Goal: Information Seeking & Learning: Understand process/instructions

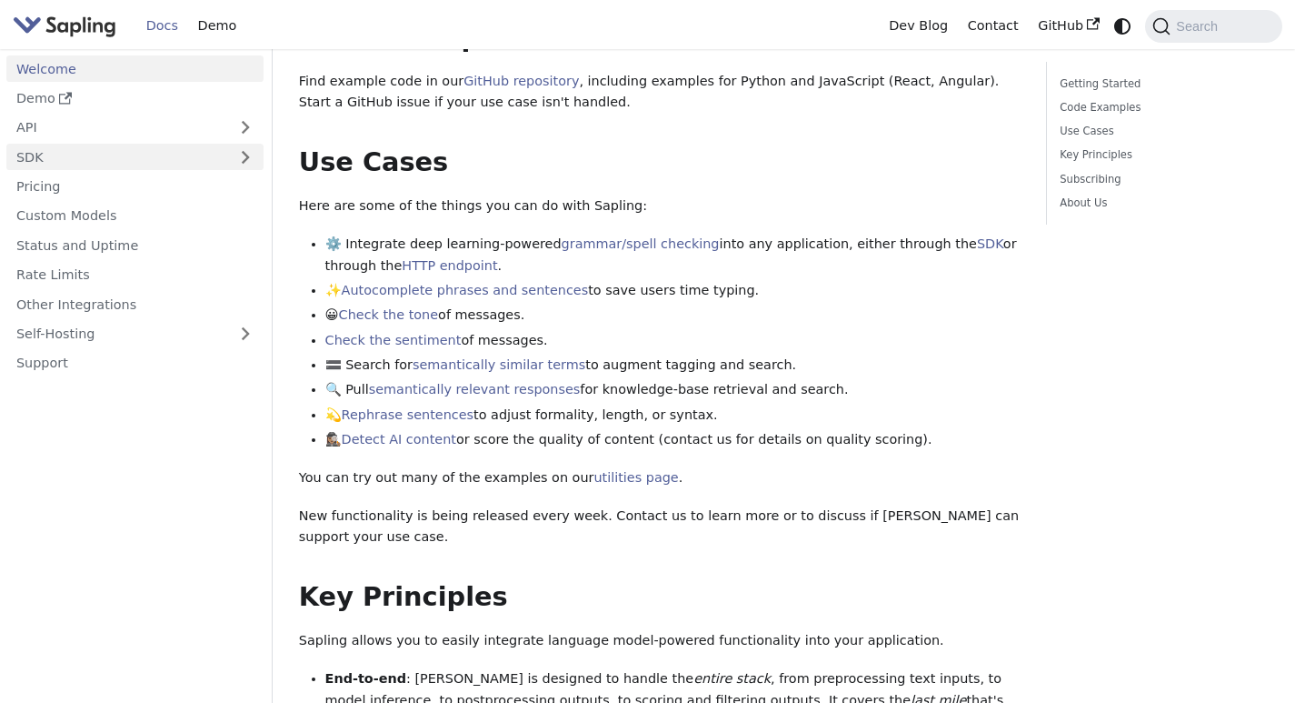
scroll to position [636, 0]
click at [160, 122] on link "API" at bounding box center [116, 128] width 221 height 26
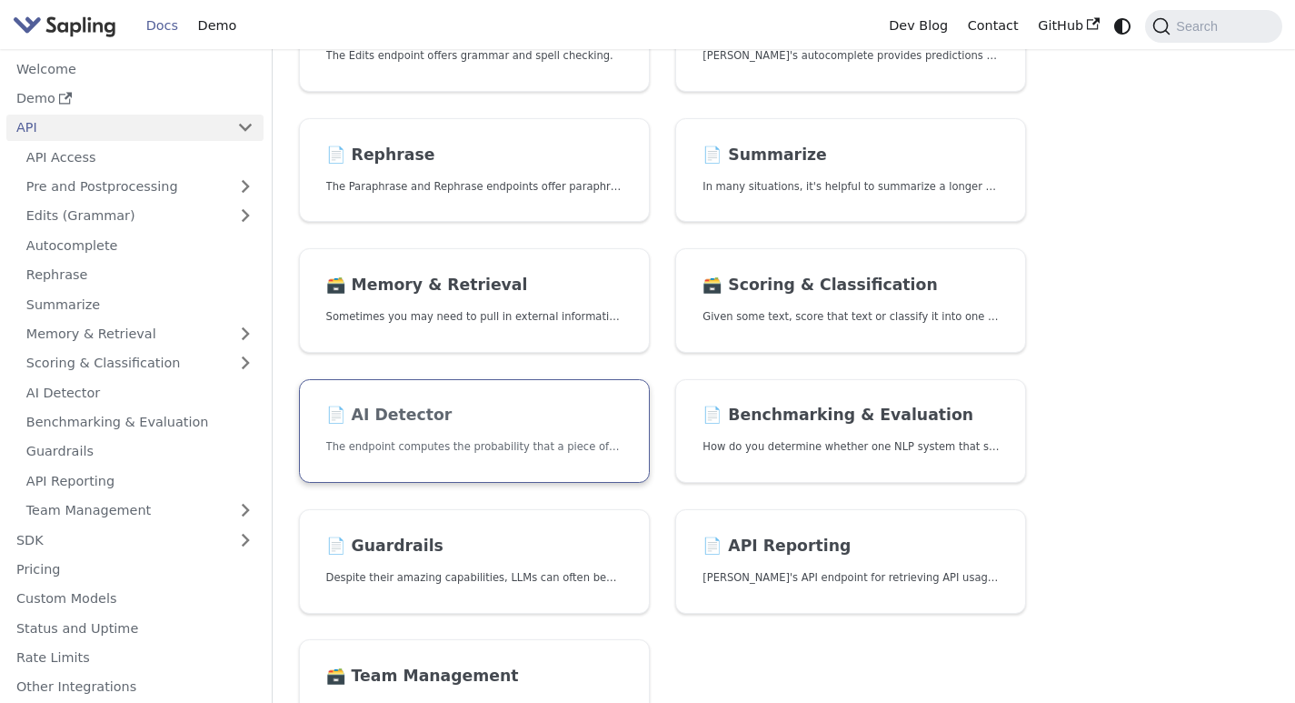
scroll to position [631, 0]
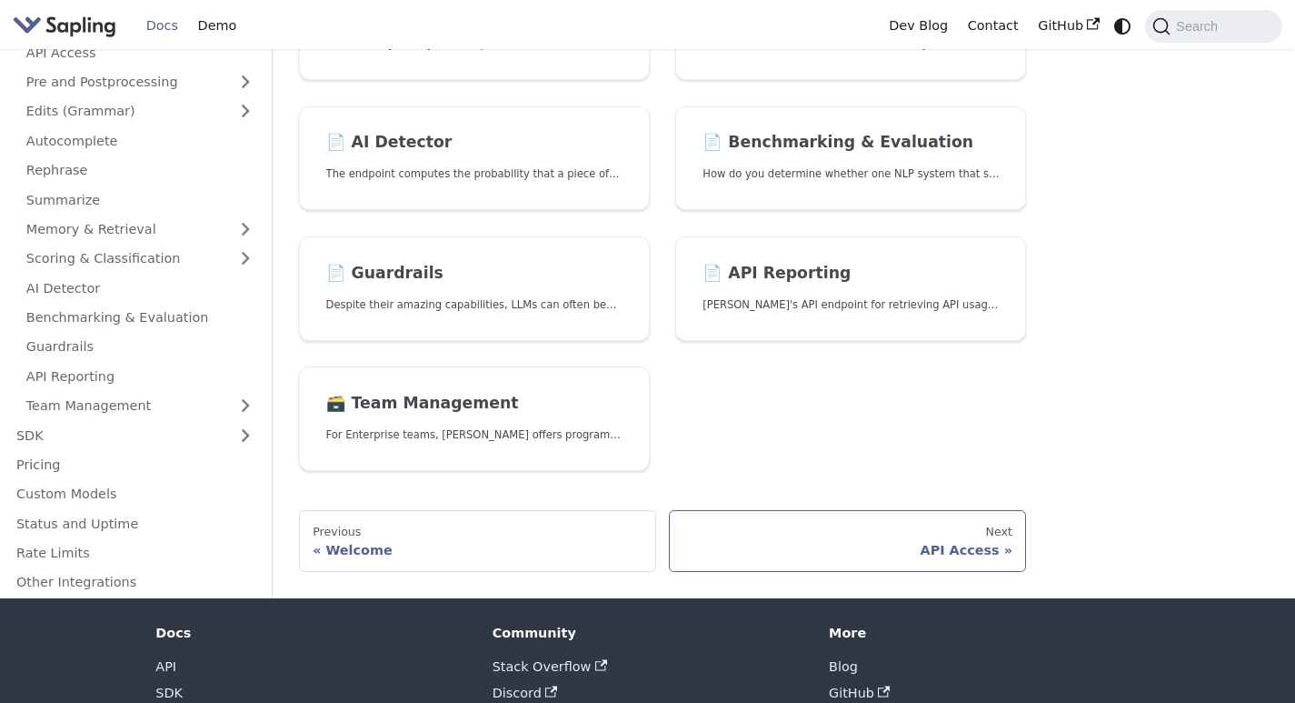
click at [968, 550] on div "API Access" at bounding box center [847, 550] width 329 height 16
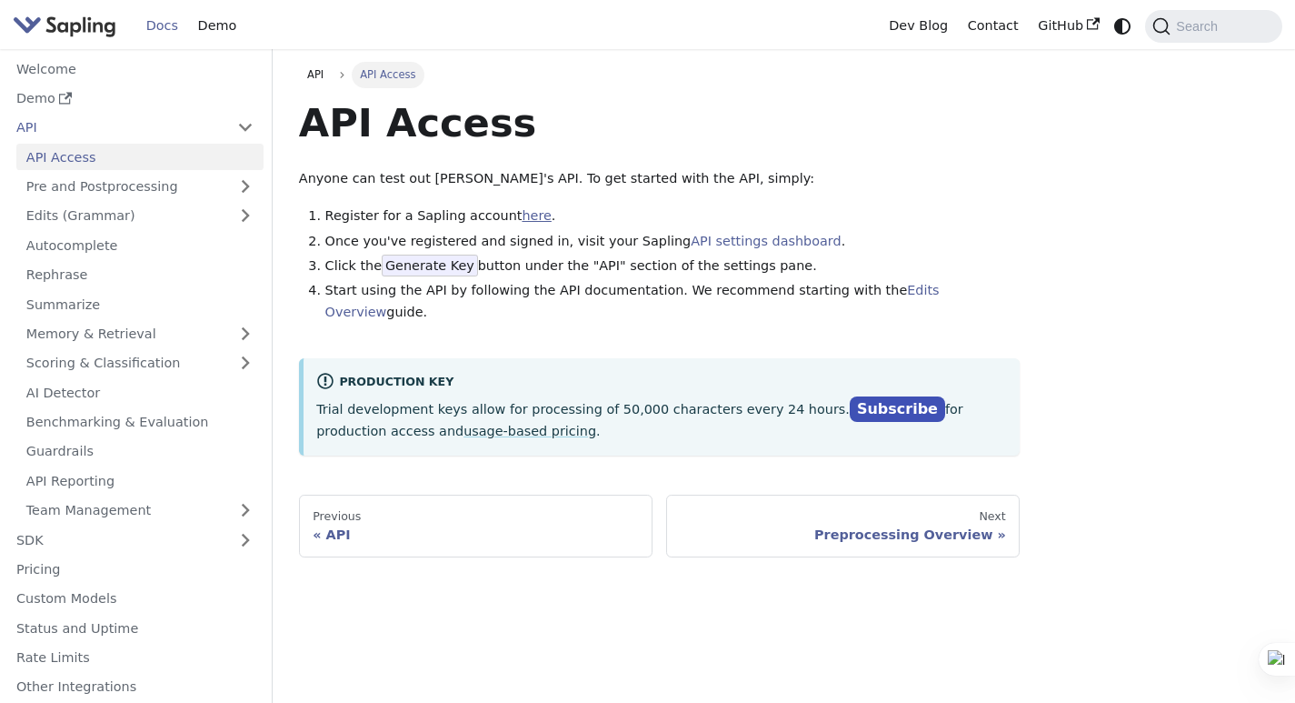
click at [522, 218] on link "here" at bounding box center [536, 215] width 29 height 15
